Goal: Task Accomplishment & Management: Complete application form

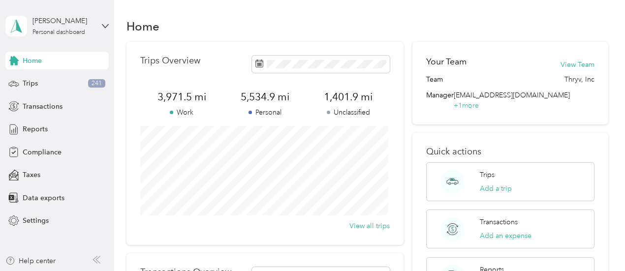
scroll to position [1, 0]
click at [39, 152] on span "Compliance" at bounding box center [42, 152] width 39 height 10
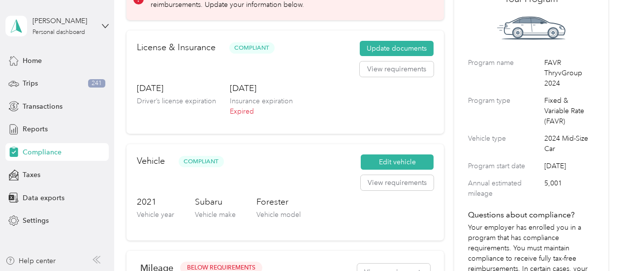
scroll to position [72, 0]
click at [398, 44] on button "Update documents" at bounding box center [397, 48] width 74 height 16
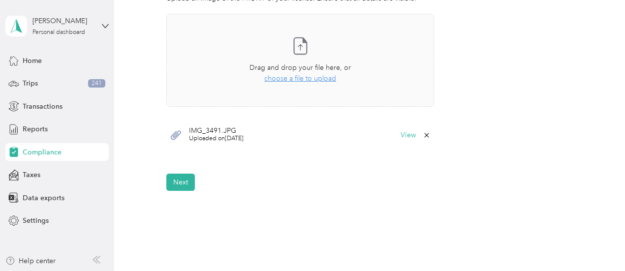
scroll to position [311, 0]
click at [410, 133] on button "View" at bounding box center [408, 134] width 15 height 7
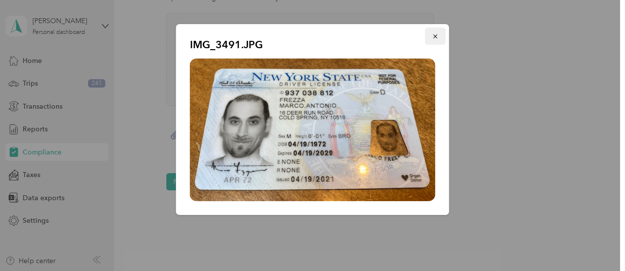
click at [434, 35] on icon "button" at bounding box center [435, 36] width 7 height 7
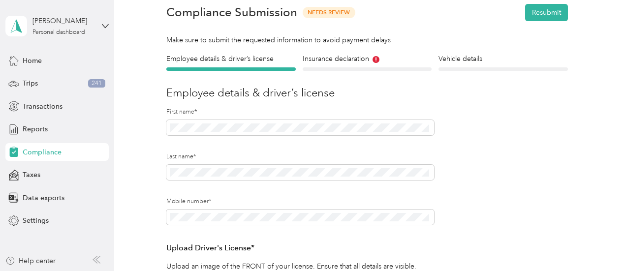
scroll to position [39, 0]
